Goal: Transaction & Acquisition: Purchase product/service

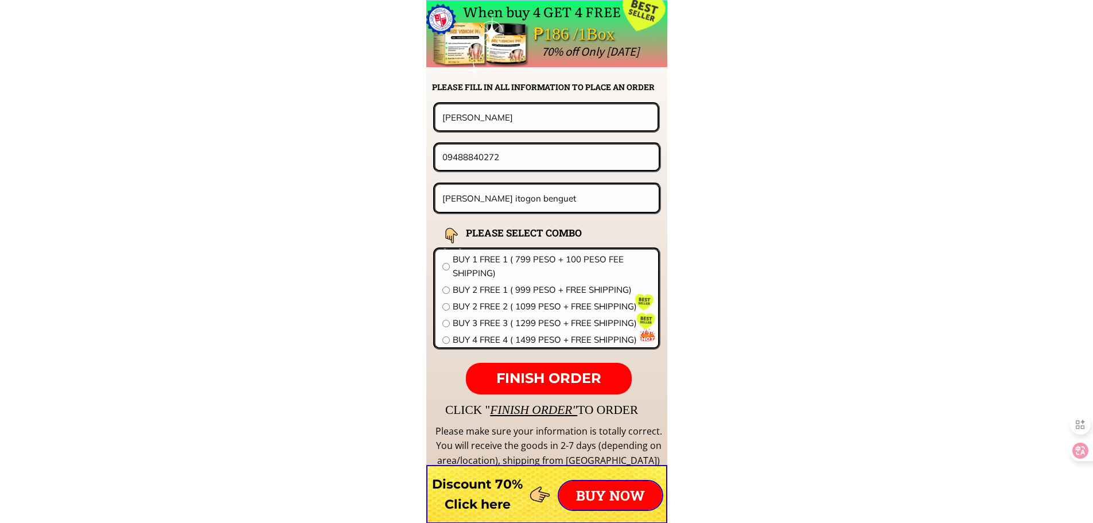
scroll to position [9002, 0]
drag, startPoint x: 478, startPoint y: 112, endPoint x: 313, endPoint y: 112, distance: 165.2
paste input "[PERSON_NAME]"
type input "[PERSON_NAME]"
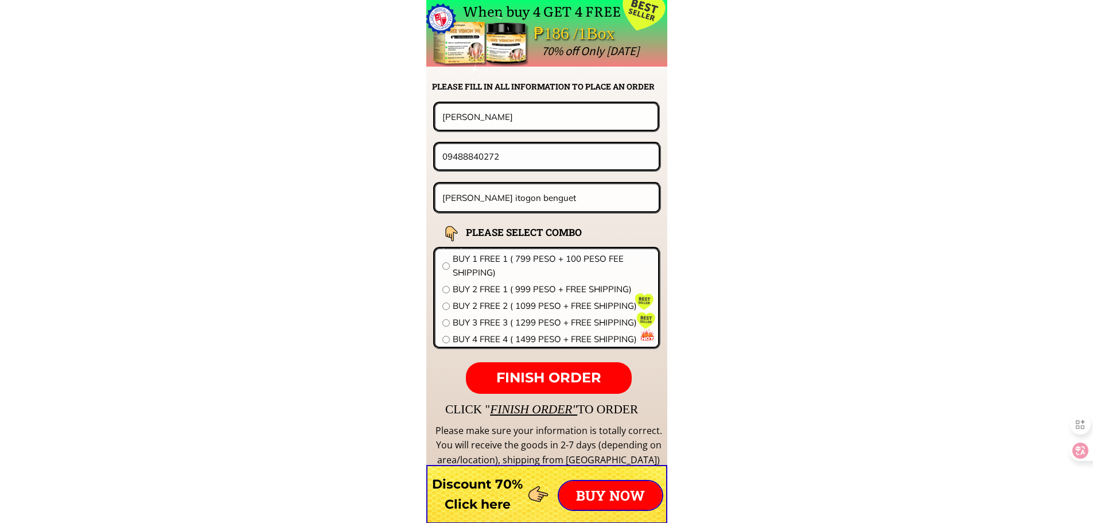
drag, startPoint x: 527, startPoint y: 156, endPoint x: 394, endPoint y: 153, distance: 133.1
paste input "07362004"
type input "09073620042"
drag, startPoint x: 552, startPoint y: 194, endPoint x: 161, endPoint y: 168, distance: 392.7
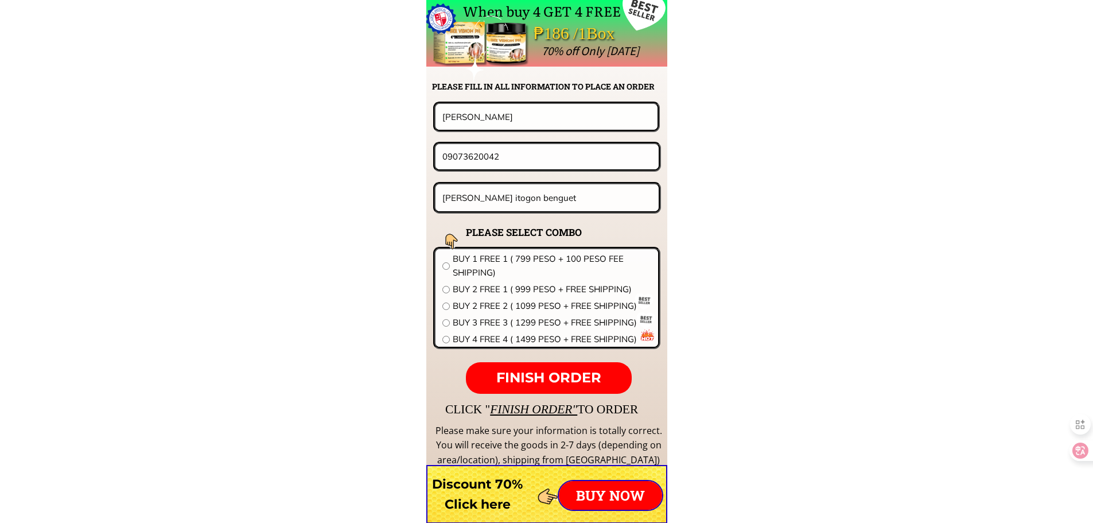
paste input "Brgy Lagasit purok 4 San Quintin [GEOGRAPHIC_DATA] away"
type input "Brgy Lagasit purok 4 San Quintin [GEOGRAPHIC_DATA] away"
click at [515, 337] on span "BUY 4 FREE 4 ( 1499 PESO + FREE SHIPPING)" at bounding box center [552, 339] width 198 height 14
radio input "true"
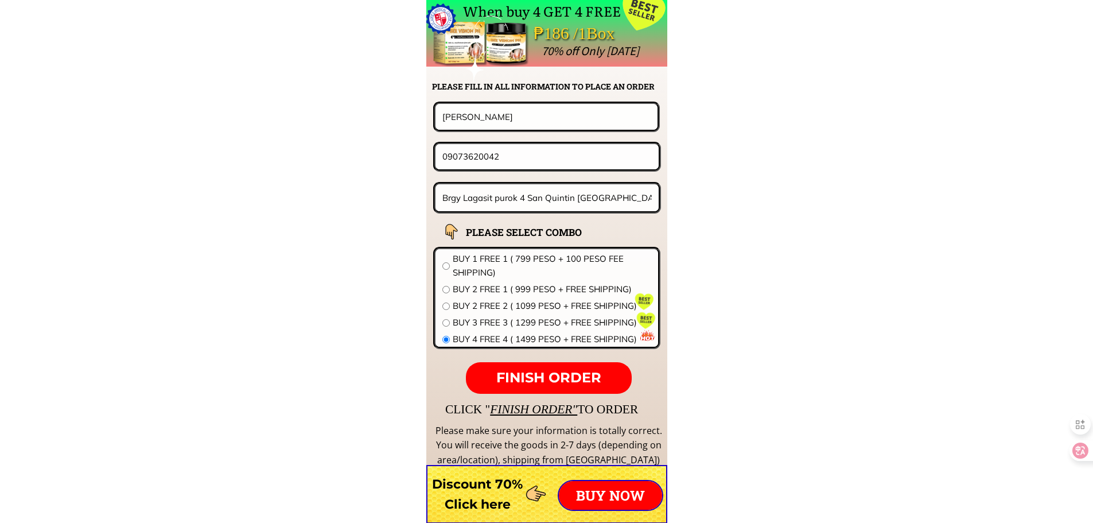
click at [522, 368] on p "FINISH ORDER" at bounding box center [548, 378] width 165 height 32
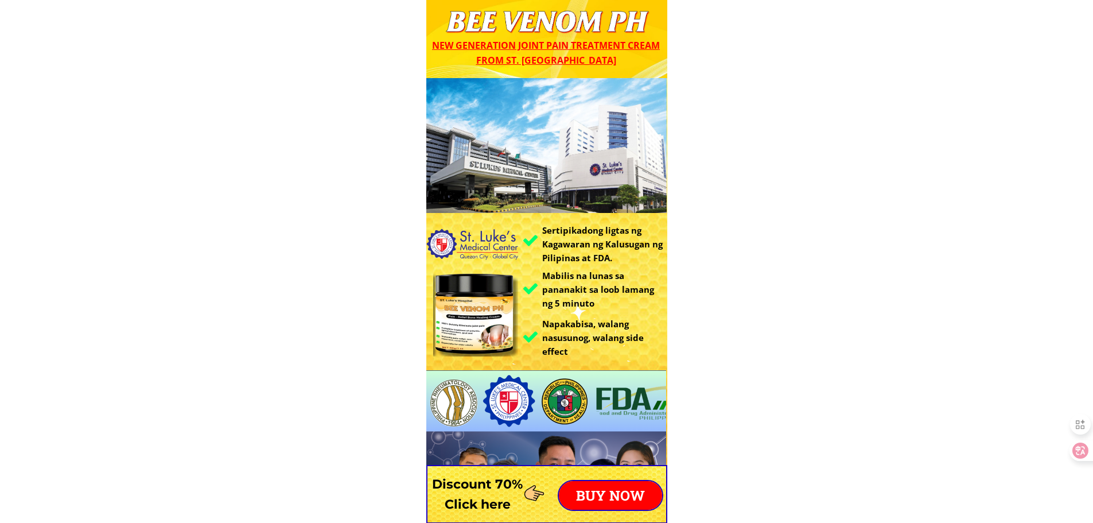
click at [621, 480] on div "BUY NOW" at bounding box center [611, 495] width 106 height 31
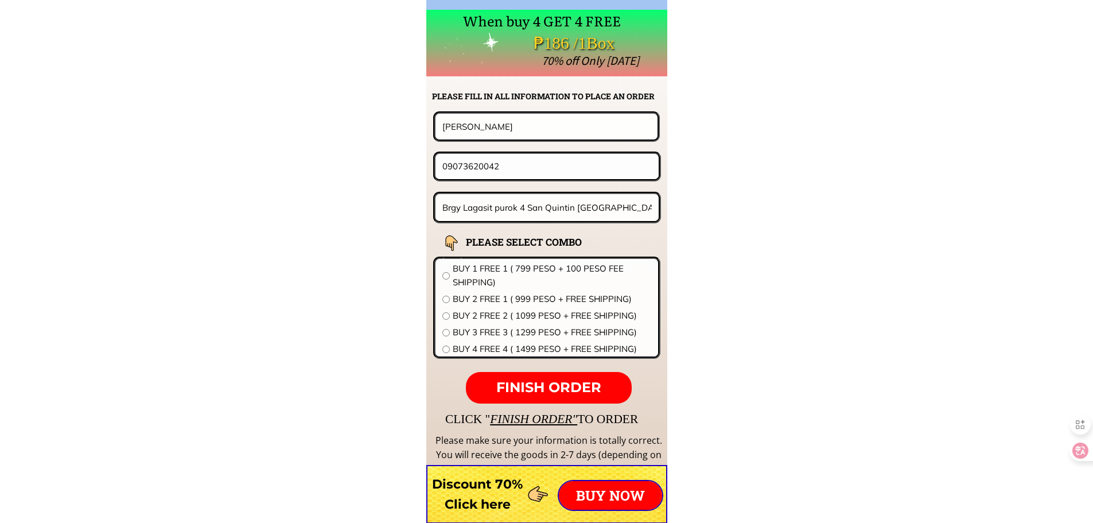
scroll to position [9002, 0]
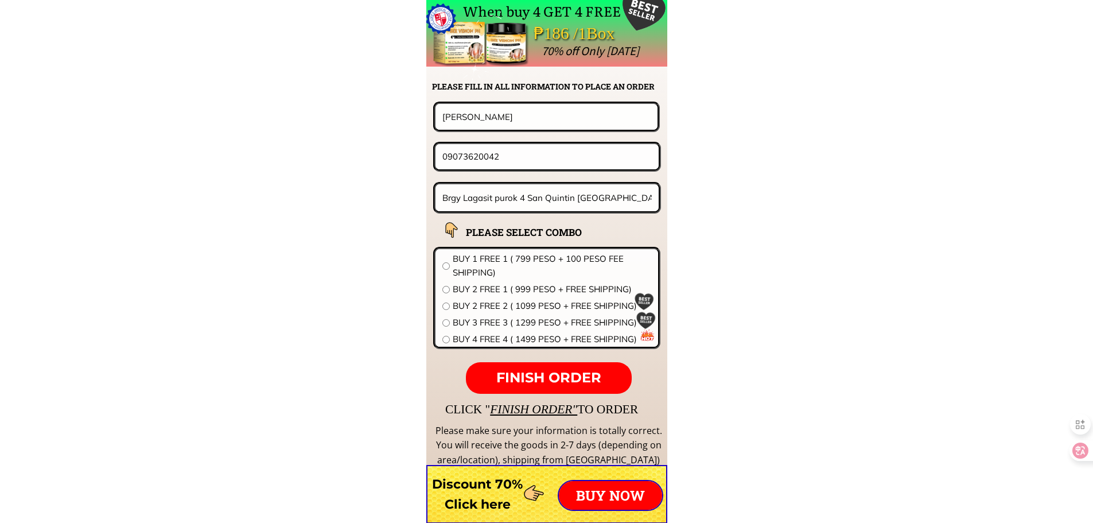
paste input "Evelyn Nuyda"
type input "Evelyn Nuyda"
drag, startPoint x: 525, startPoint y: 158, endPoint x: 364, endPoint y: 98, distance: 172.1
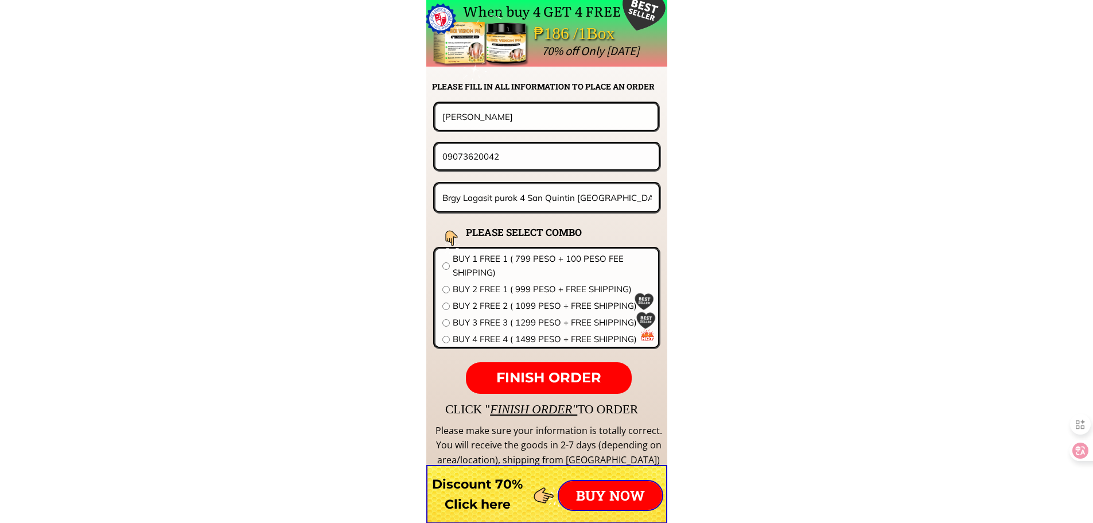
paste input "639948435586"
drag, startPoint x: 453, startPoint y: 160, endPoint x: 370, endPoint y: 154, distance: 82.9
type input "09948435586"
click at [500, 204] on input "Brgy Lagasit purok 4 San Quintin [GEOGRAPHIC_DATA] away" at bounding box center [547, 197] width 216 height 27
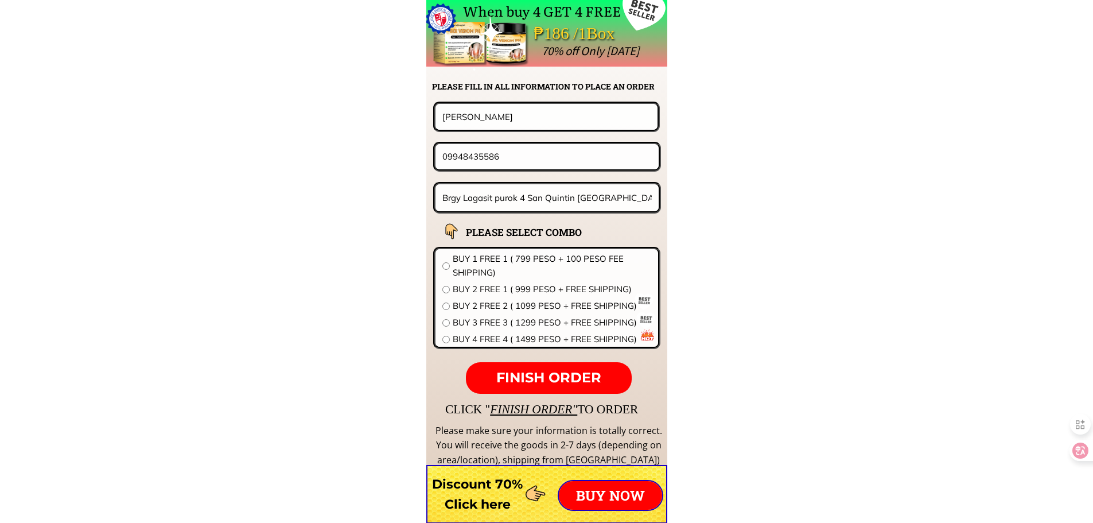
paste input "San Jose Maslog Legaspi cit"
type input "San Jose Maslog Legaspi city"
click at [497, 258] on span "BUY 1 FREE 1 ( 799 PESO + 100 PESO FEE SHIPPING)" at bounding box center [552, 266] width 198 height 28
radio input "true"
click at [552, 370] on span "FINISH ORDER" at bounding box center [548, 377] width 105 height 17
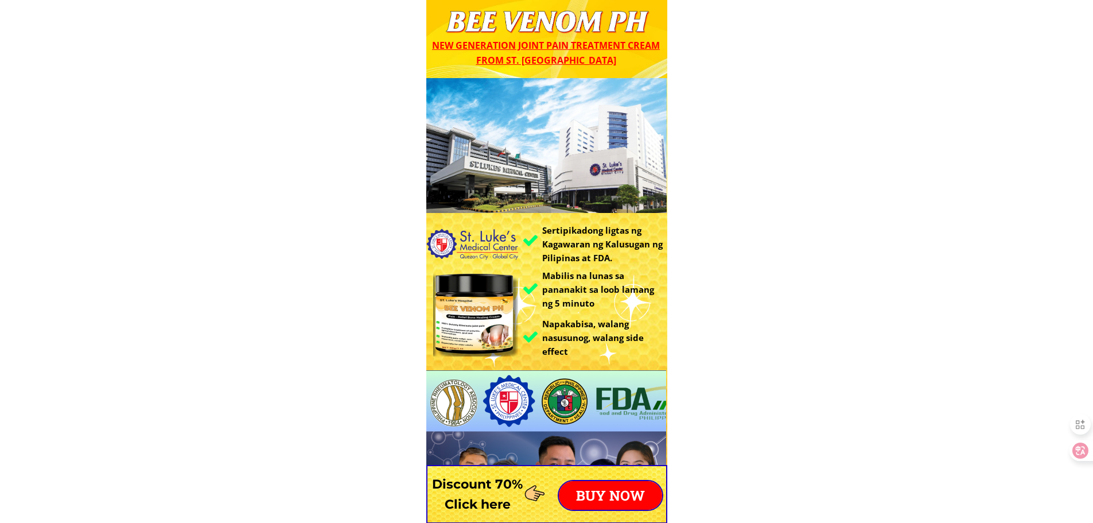
click at [597, 495] on p "BUY NOW" at bounding box center [610, 495] width 103 height 29
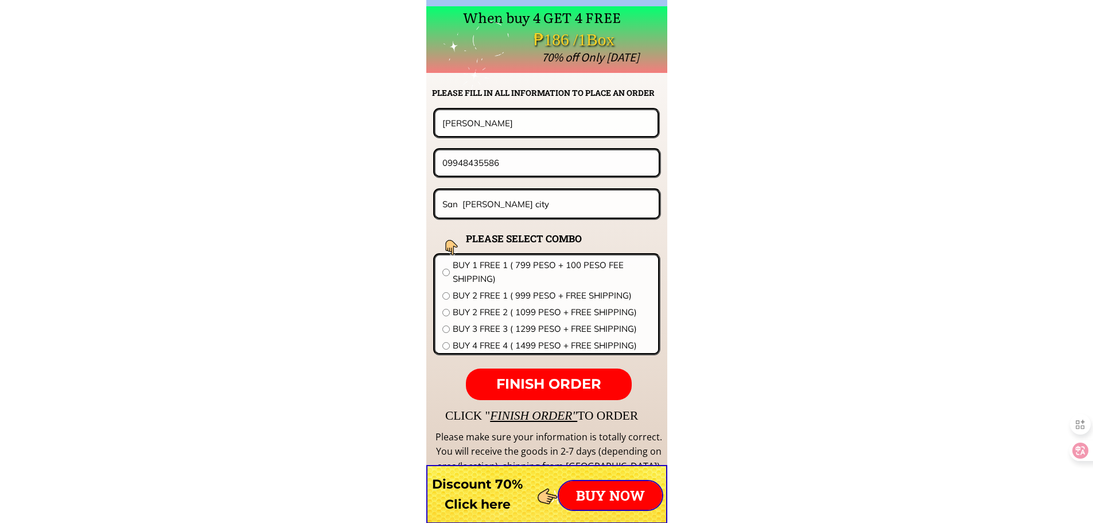
scroll to position [9002, 0]
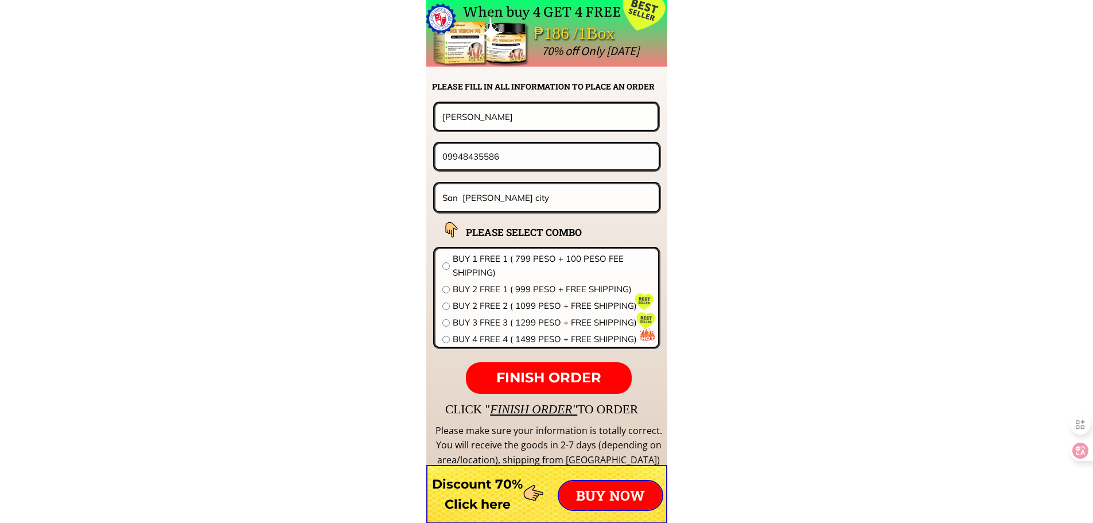
drag, startPoint x: 518, startPoint y: 126, endPoint x: 285, endPoint y: 119, distance: 233.6
paste input "Beatriz L. Sintos"
type input "Beatriz L. Sintos"
drag, startPoint x: 512, startPoint y: 152, endPoint x: 324, endPoint y: 139, distance: 188.6
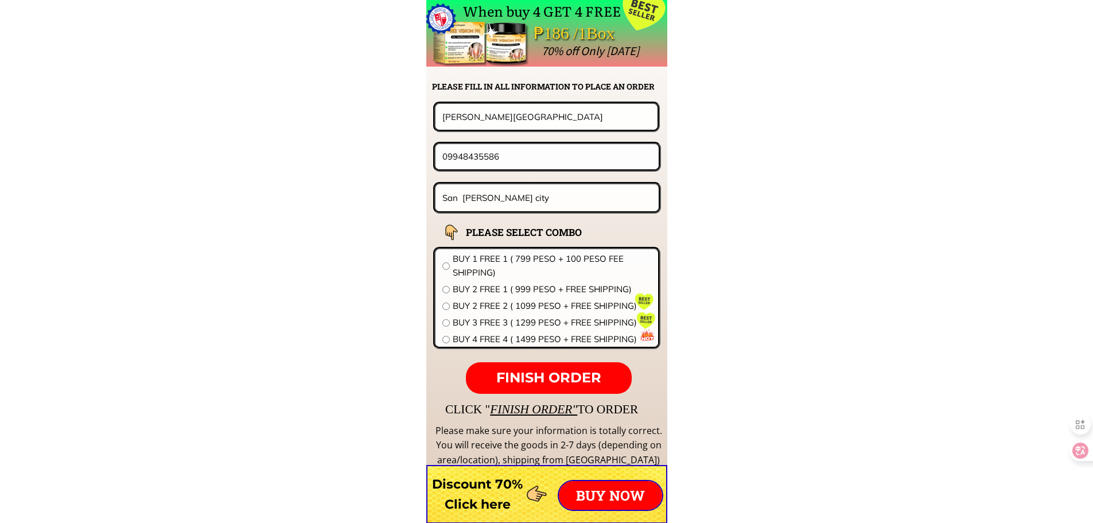
paste input "668442350"
type input "09668442350"
drag, startPoint x: 575, startPoint y: 200, endPoint x: 215, endPoint y: 199, distance: 360.3
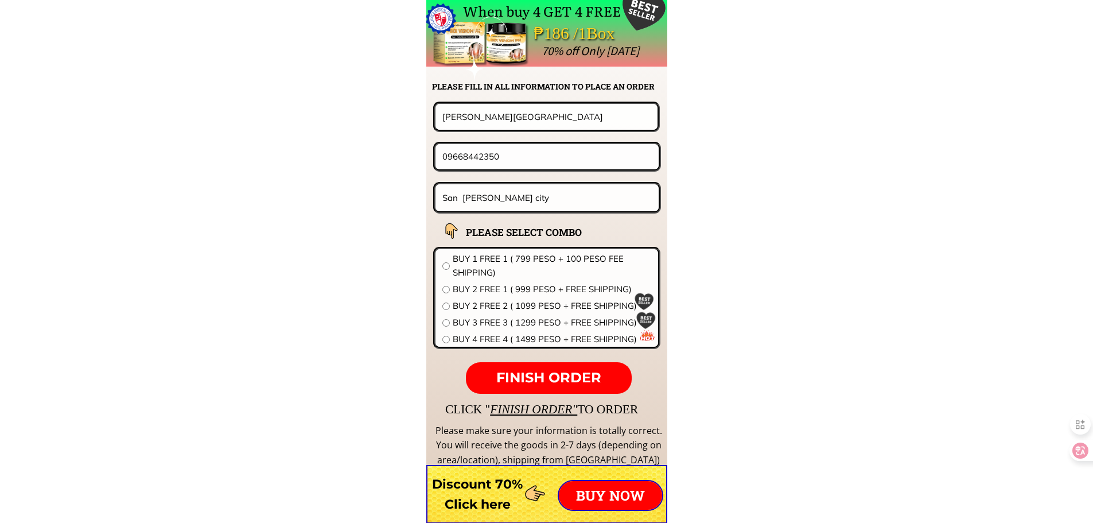
paste input "Nalco camp. Brgy. 5 Nasipit Agusan del Norte"
type input "Nalco camp. Brgy. 5 Nasipit Agusan del Norte"
click at [534, 282] on div "BUY 1 FREE 1 ( 799 PESO + 100 PESO FEE SHIPPING) BUY 2 FREE 1 ( 999 PESO + FREE…" at bounding box center [546, 300] width 209 height 97
click at [534, 288] on span "BUY 2 FREE 1 ( 999 PESO + FREE SHIPPING)" at bounding box center [552, 289] width 198 height 14
radio input "true"
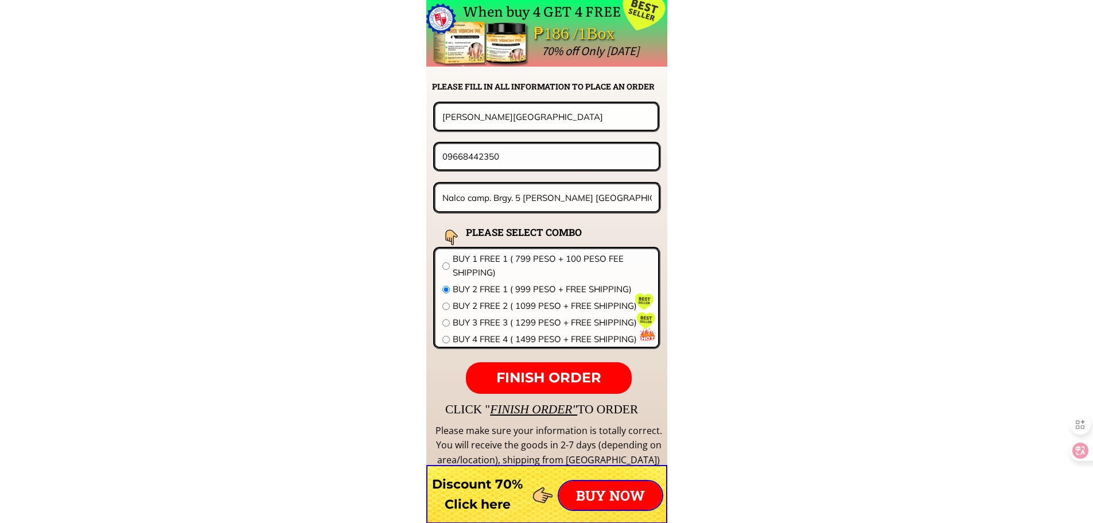
click at [569, 369] on p "FINISH ORDER" at bounding box center [548, 378] width 165 height 32
type input "09668442350"
click at [543, 368] on p "FINISH ORDER" at bounding box center [548, 378] width 165 height 32
